Goal: Find contact information: Find contact information

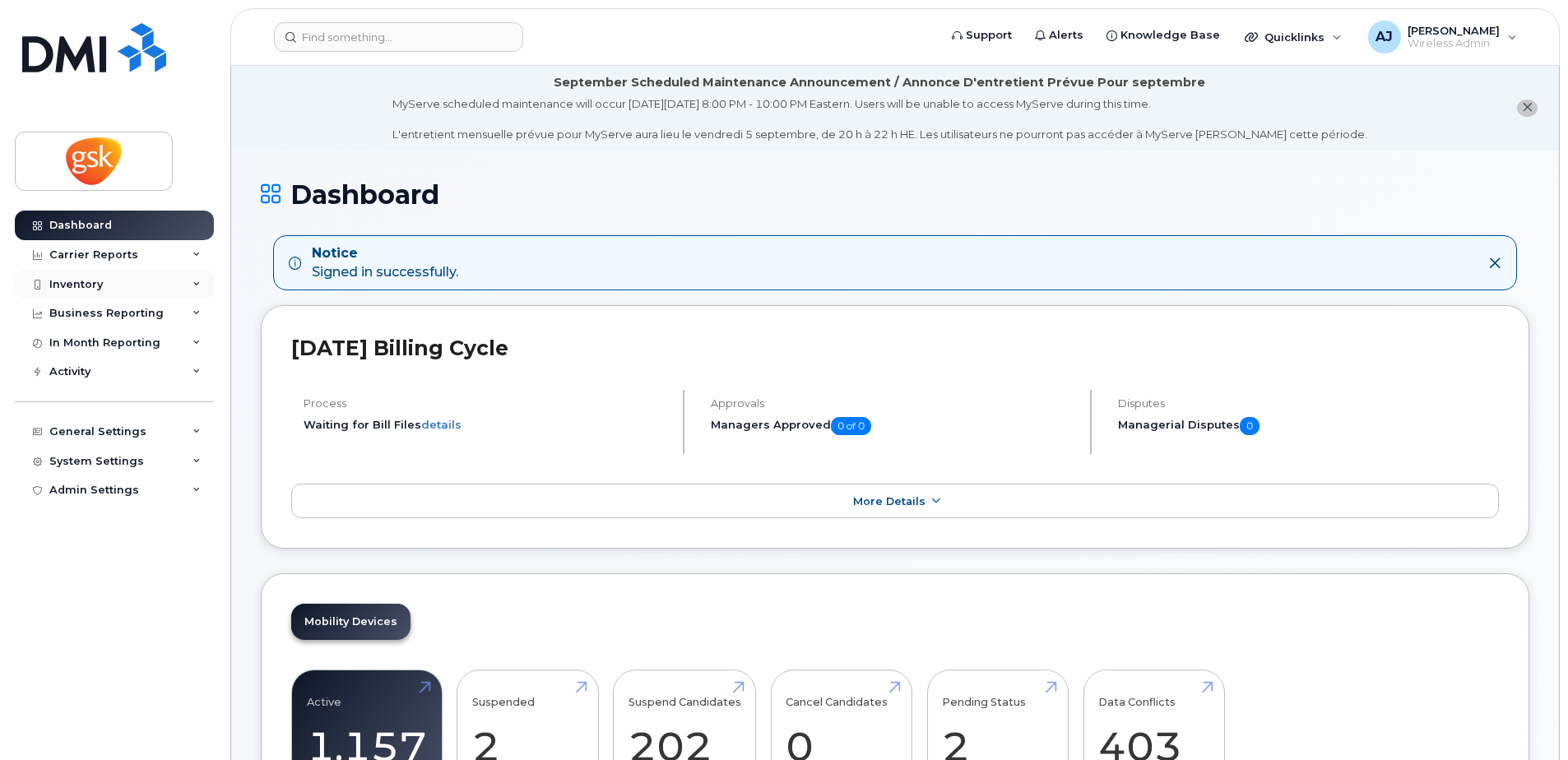
click at [117, 285] on div "Inventory" at bounding box center [114, 285] width 199 height 29
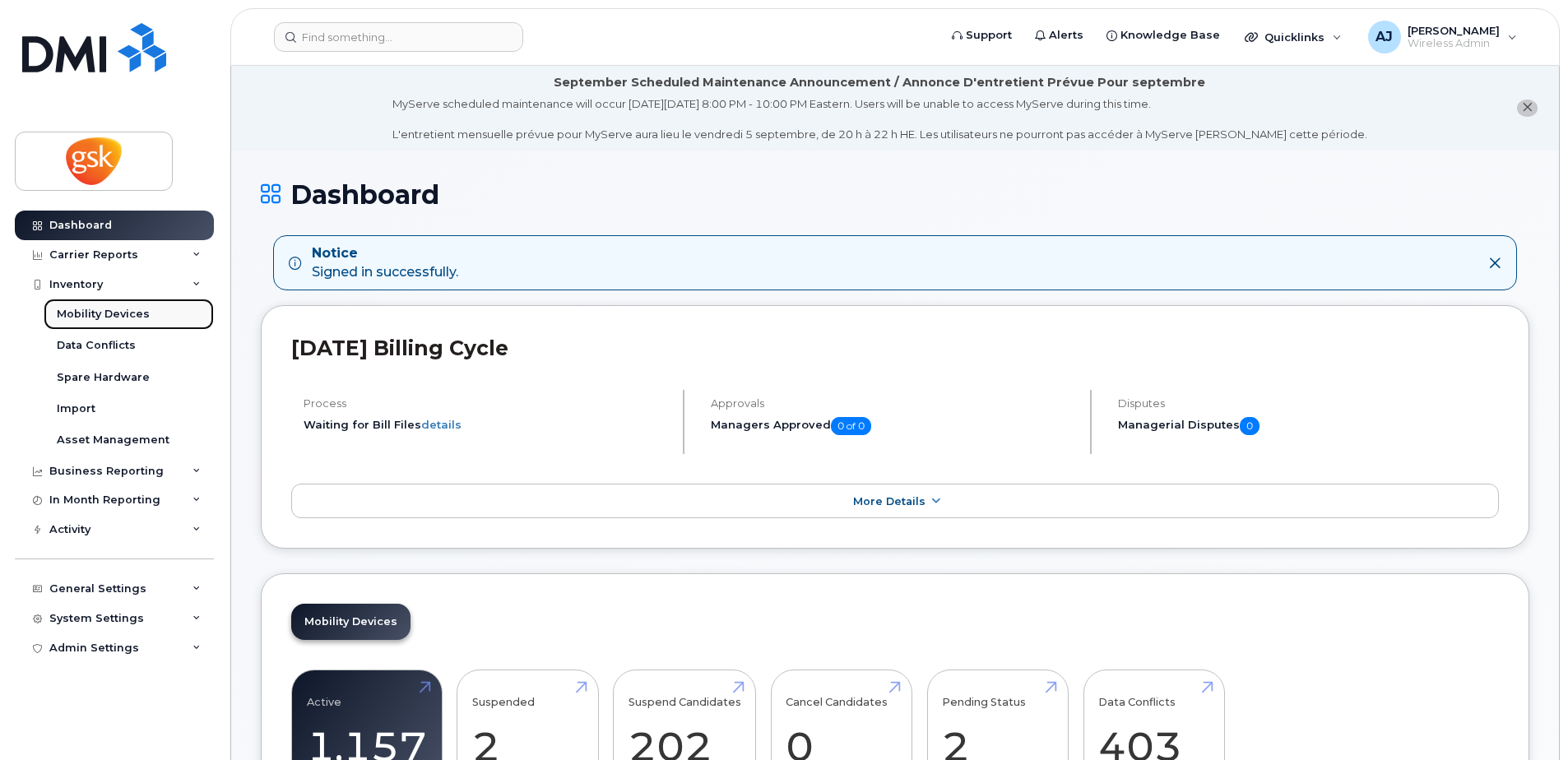
click at [116, 315] on div "Mobility Devices" at bounding box center [103, 314] width 93 height 15
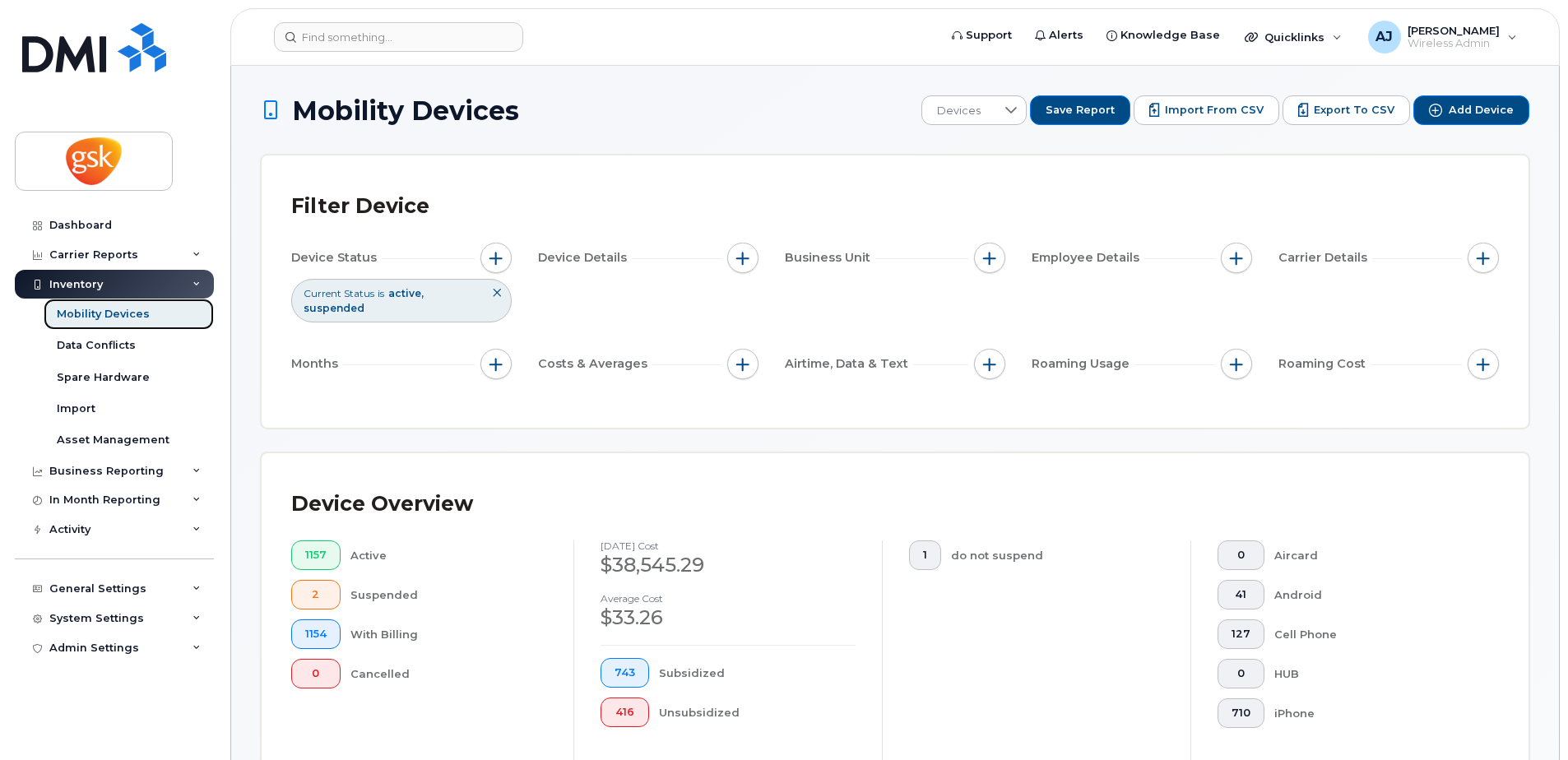
scroll to position [576, 0]
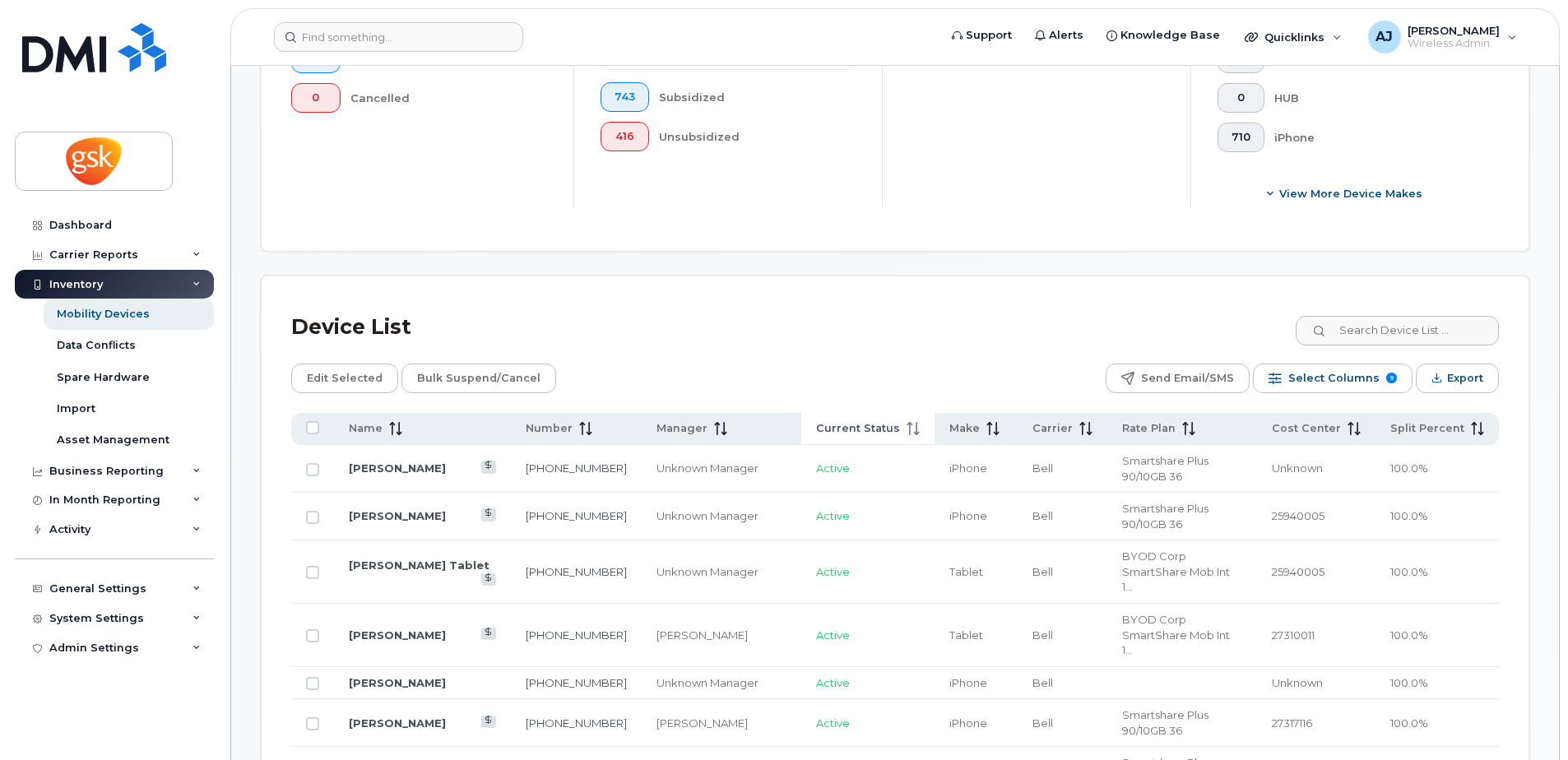
click at [853, 425] on span "Current Status" at bounding box center [857, 429] width 84 height 15
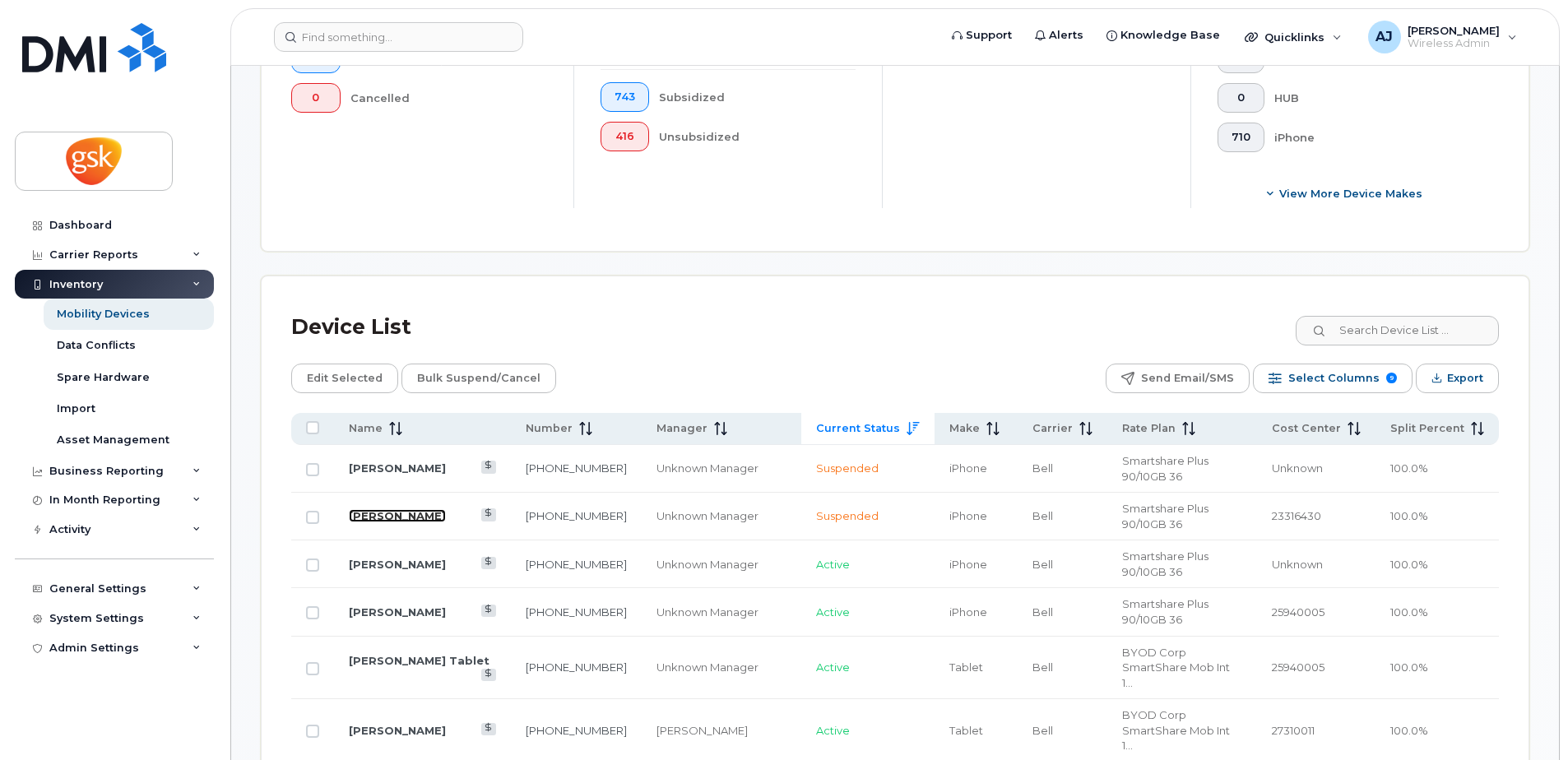
click at [392, 509] on link "Constance Caesar" at bounding box center [398, 516] width 97 height 13
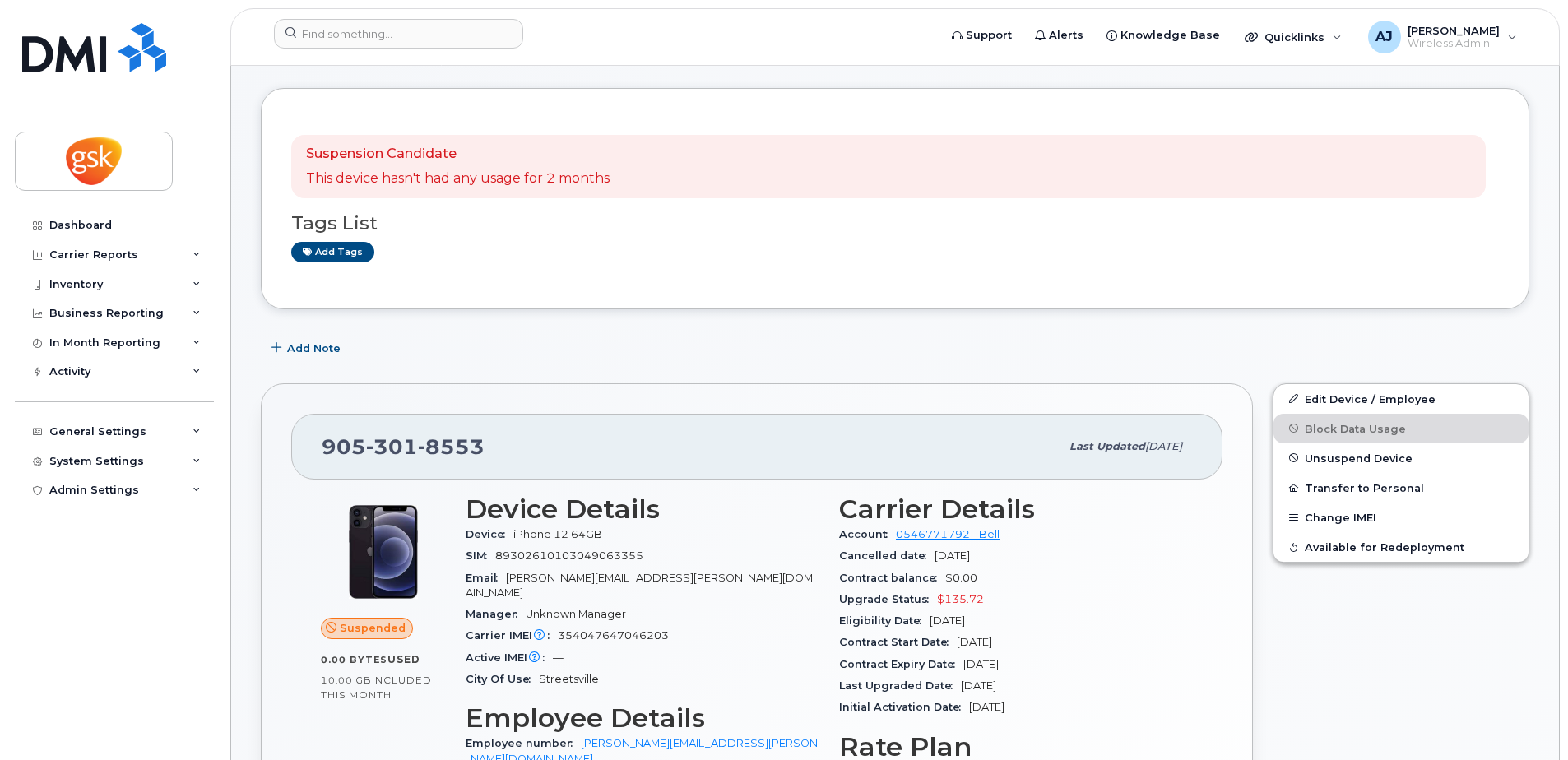
scroll to position [164, 0]
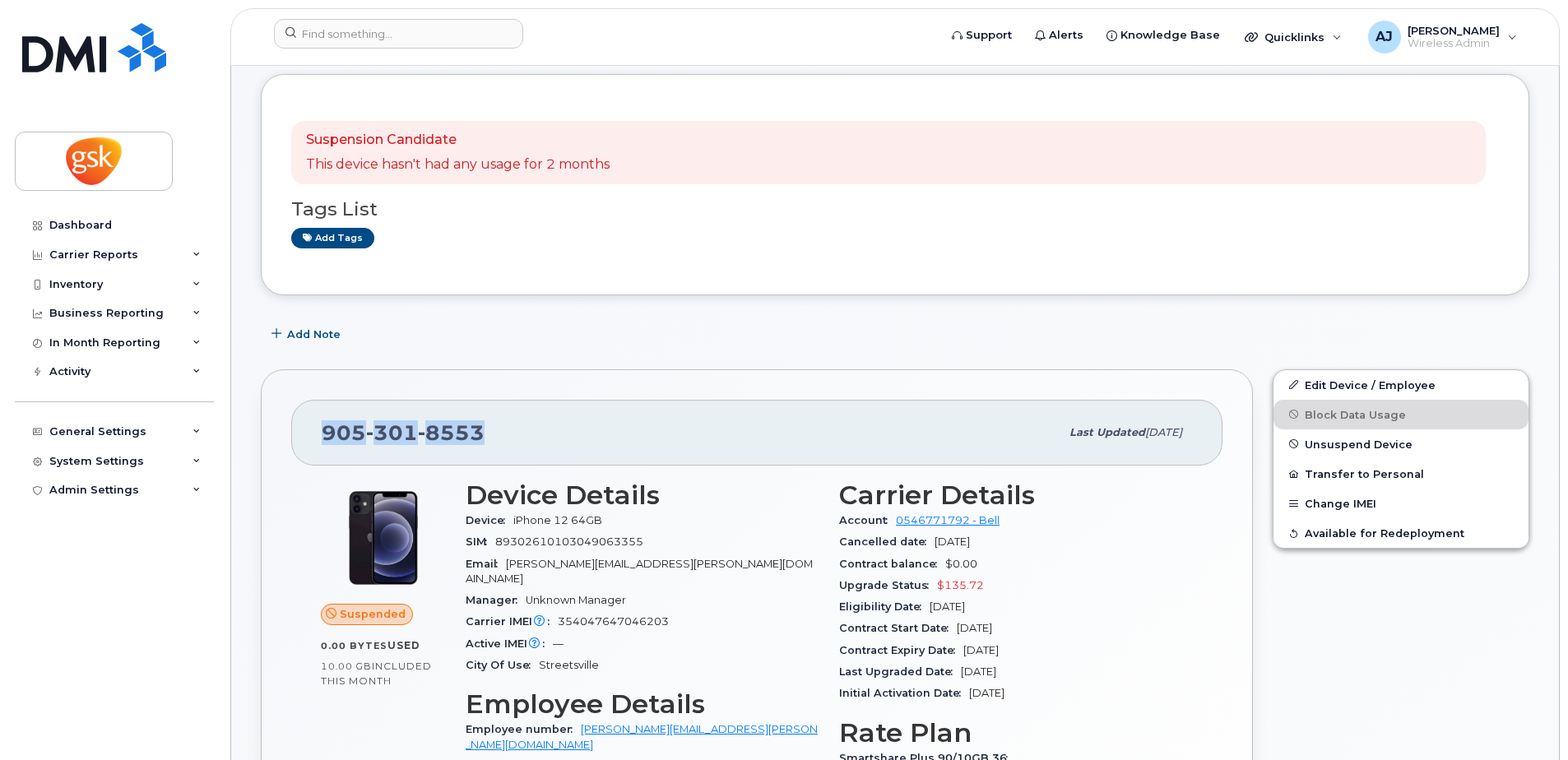
drag, startPoint x: 508, startPoint y: 431, endPoint x: 319, endPoint y: 437, distance: 189.1
click at [319, 437] on div "905 301 8553 Last updated Aug 26, 2025" at bounding box center [756, 433] width 932 height 66
copy span "905 301 8553"
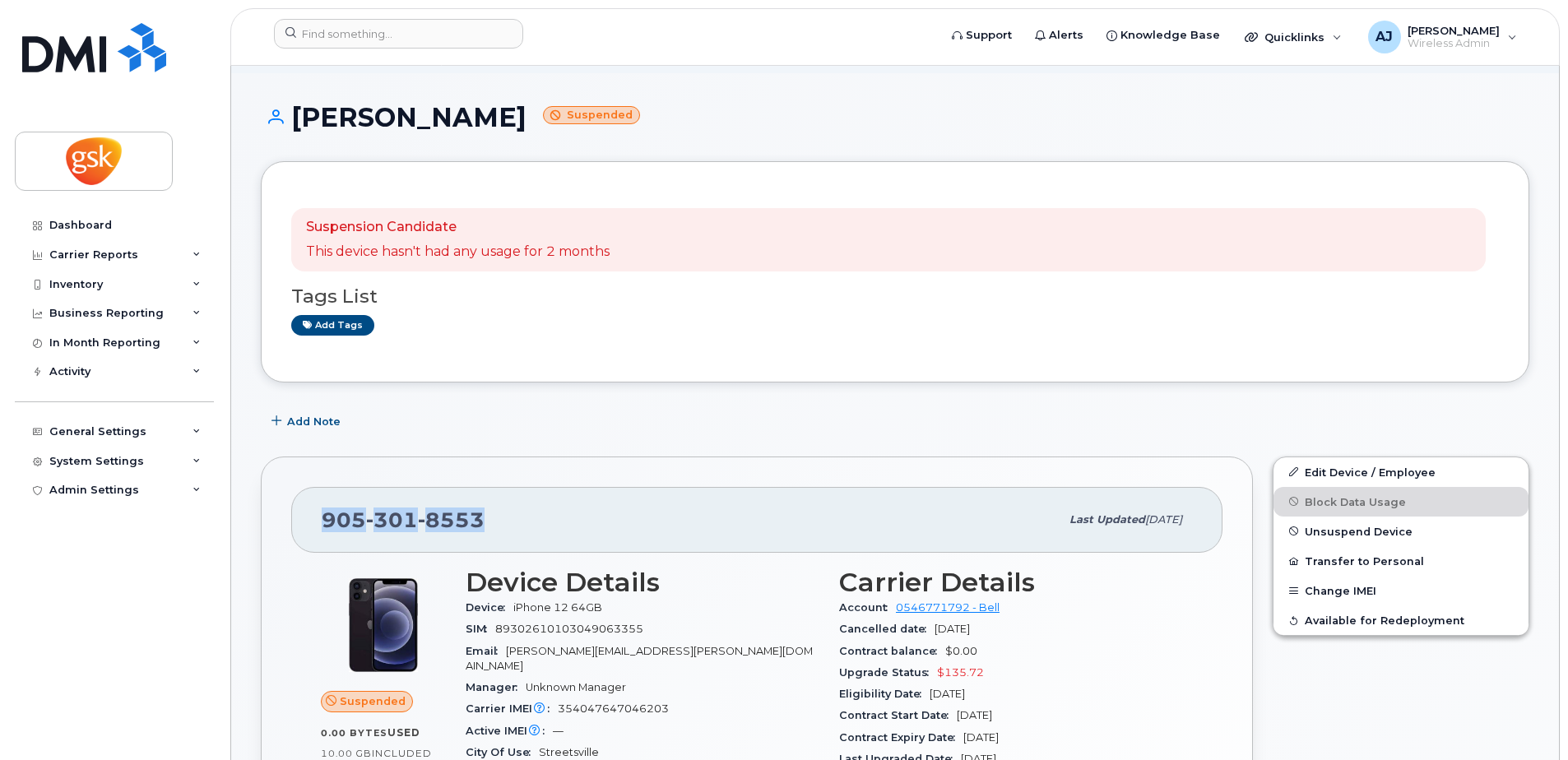
scroll to position [0, 0]
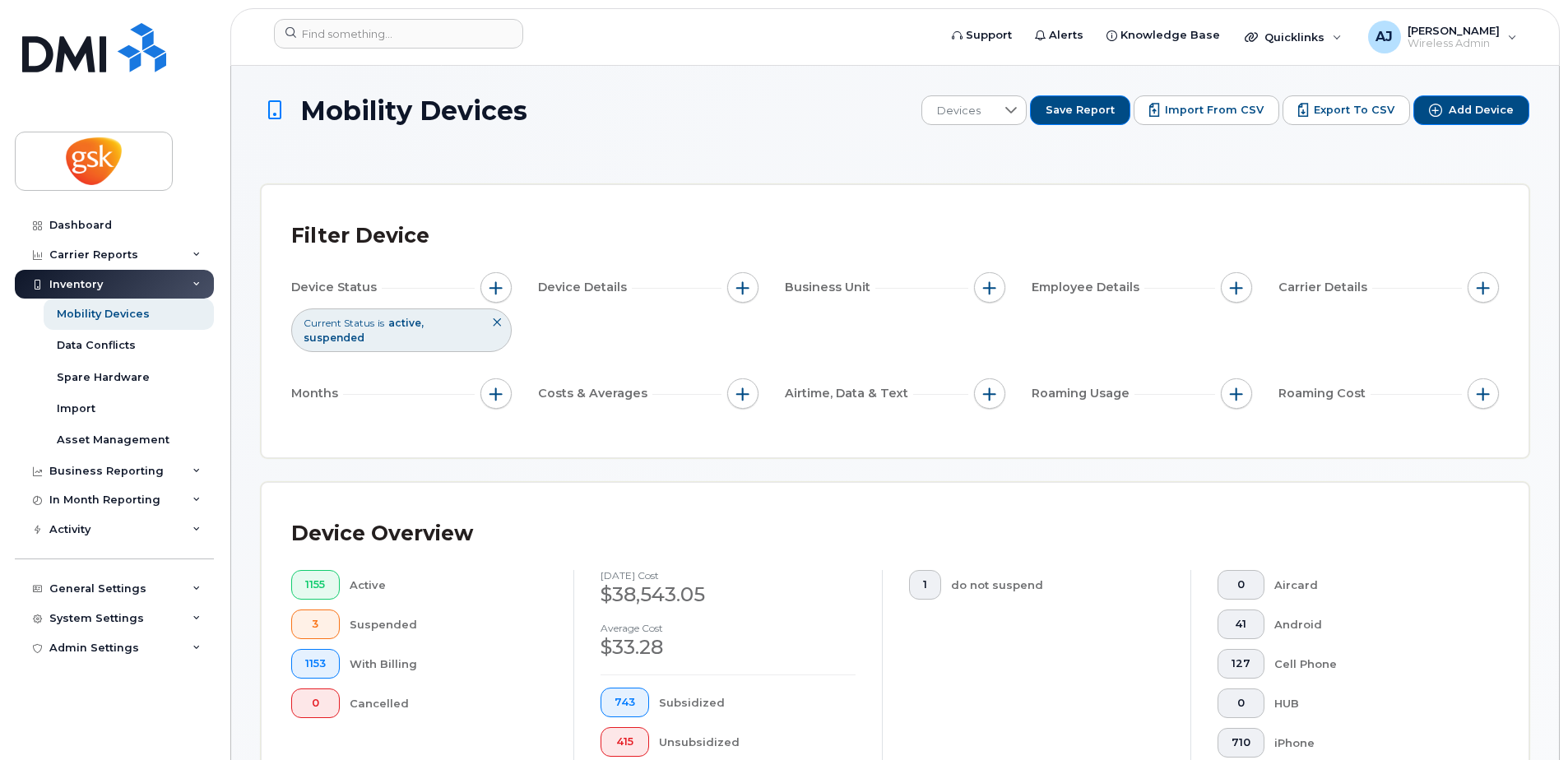
scroll to position [400, 0]
